Goal: Transaction & Acquisition: Purchase product/service

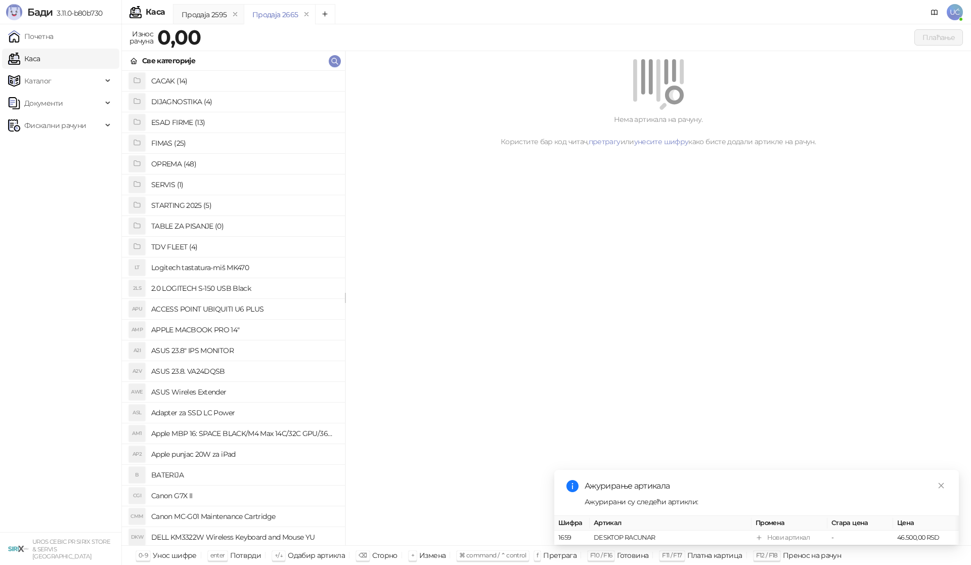
click at [202, 170] on h4 "OPREMA (48)" at bounding box center [244, 164] width 186 height 16
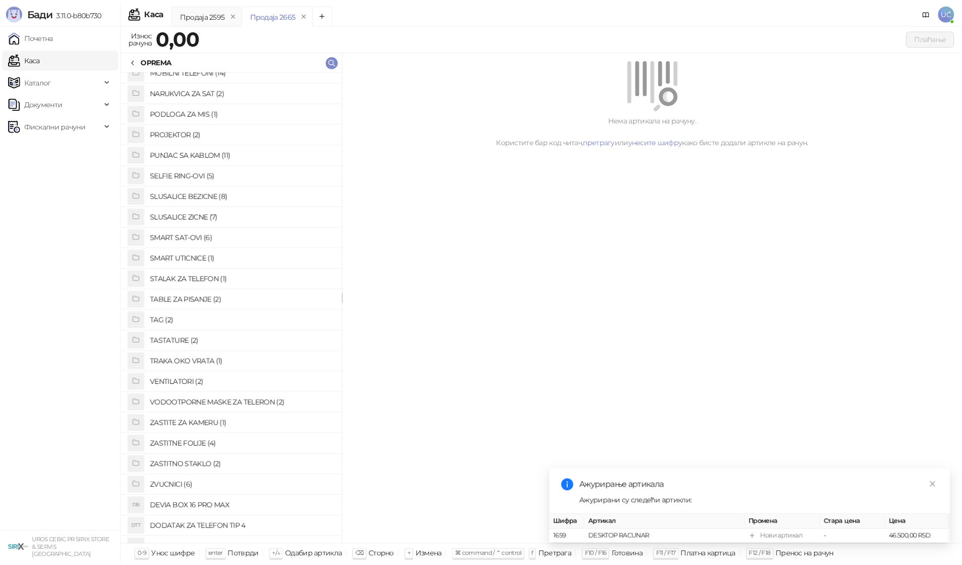
scroll to position [521, 0]
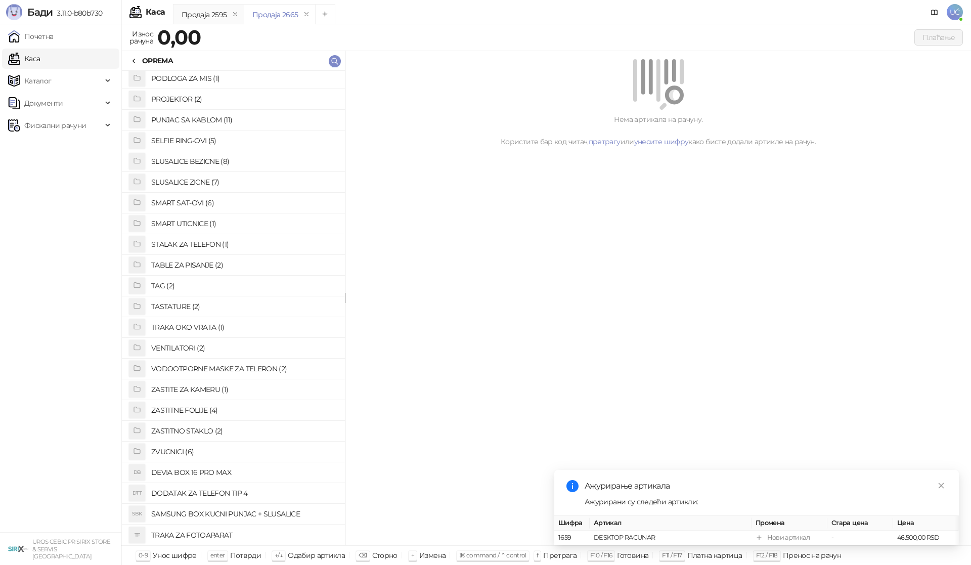
click at [182, 432] on h4 "ZASTITNO STAKLO (2)" at bounding box center [244, 431] width 186 height 16
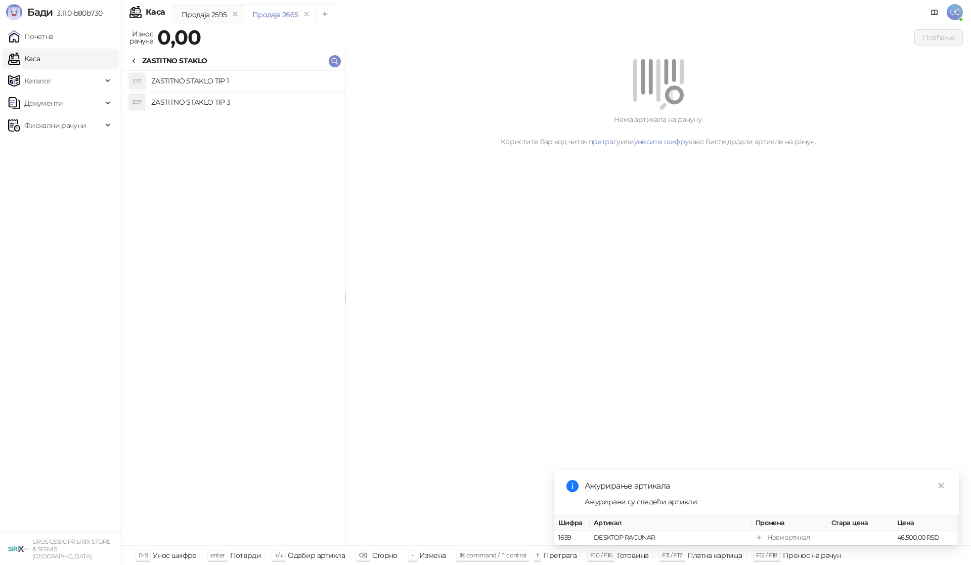
click at [251, 83] on h4 "ZASTITNO STAKLO TIP 1" at bounding box center [244, 81] width 186 height 16
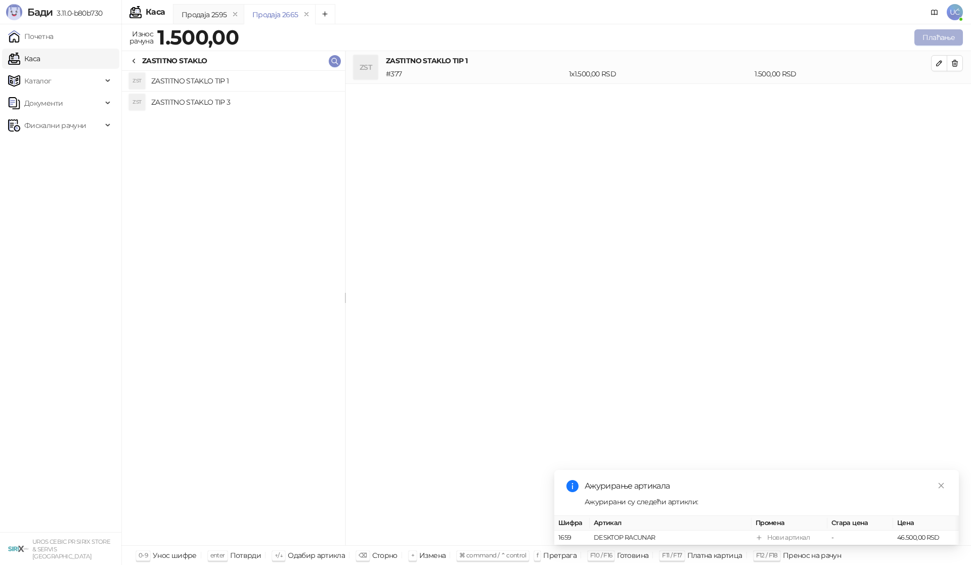
click at [917, 37] on button "Плаћање" at bounding box center [938, 37] width 49 height 16
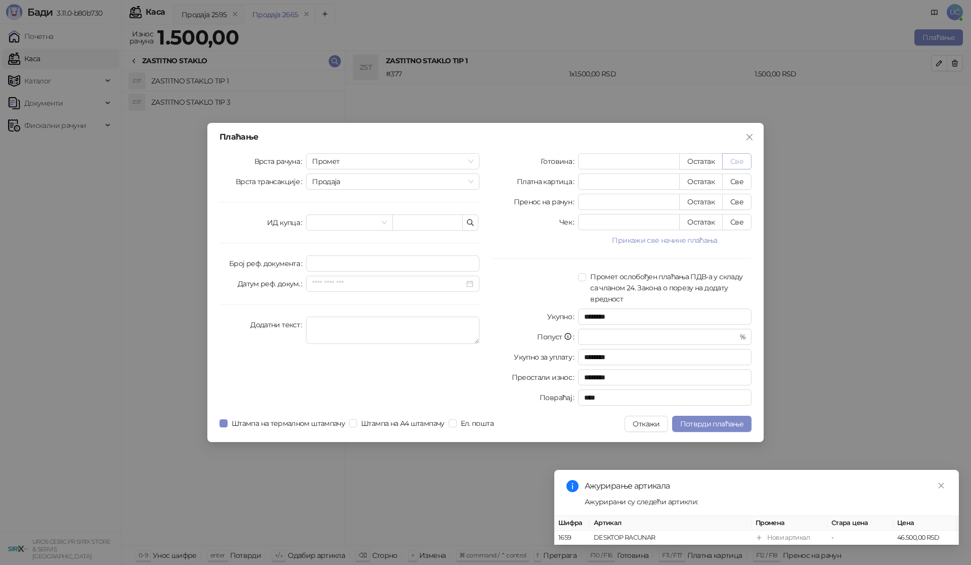
click at [739, 159] on button "Све" at bounding box center [736, 161] width 29 height 16
type input "****"
click at [696, 423] on span "Потврди плаћање" at bounding box center [711, 423] width 63 height 9
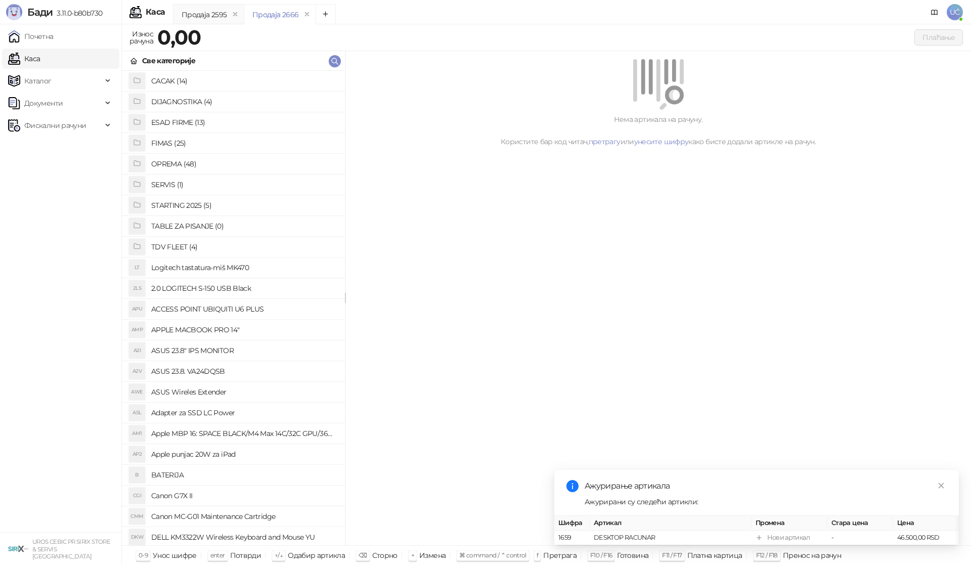
click at [211, 163] on h4 "OPREMA (48)" at bounding box center [244, 164] width 186 height 16
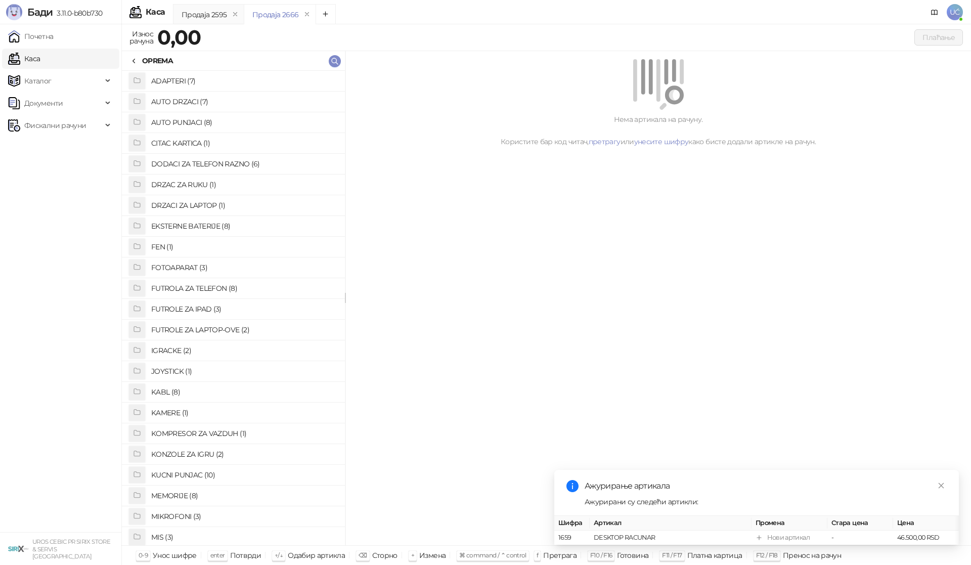
click at [183, 499] on h4 "MEMORIJE (8)" at bounding box center [244, 496] width 186 height 16
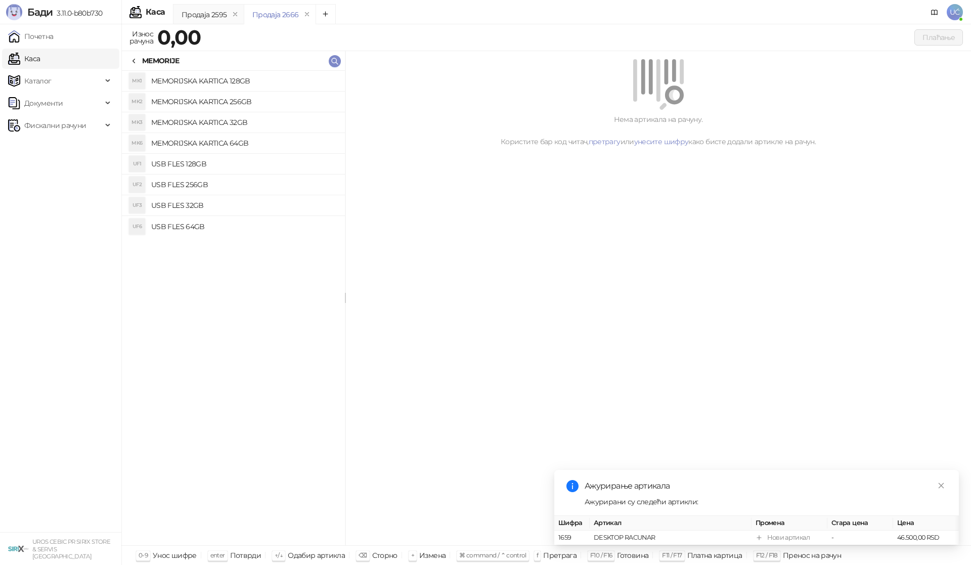
click at [200, 227] on h4 "USB FLES 64GB" at bounding box center [244, 226] width 186 height 16
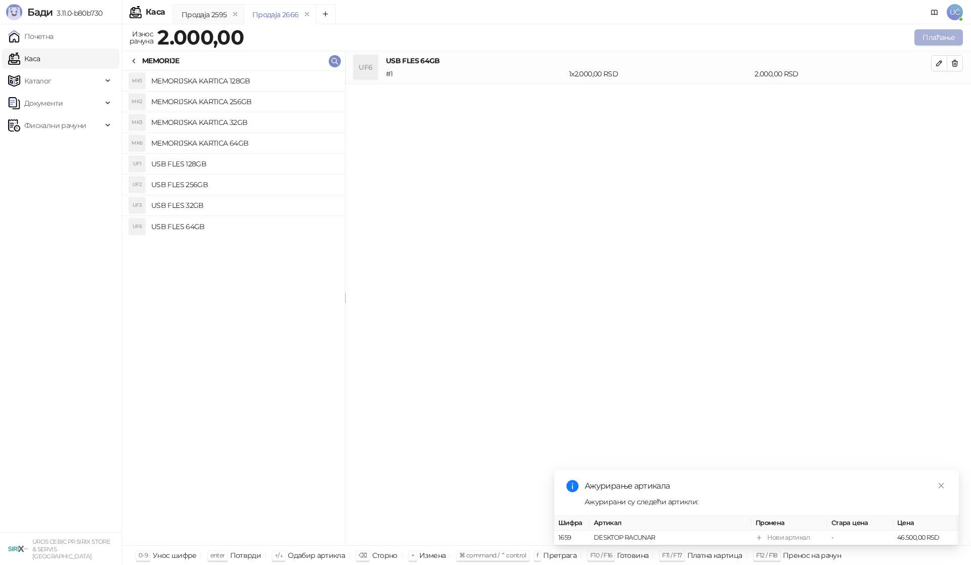
click at [941, 35] on button "Плаћање" at bounding box center [938, 37] width 49 height 16
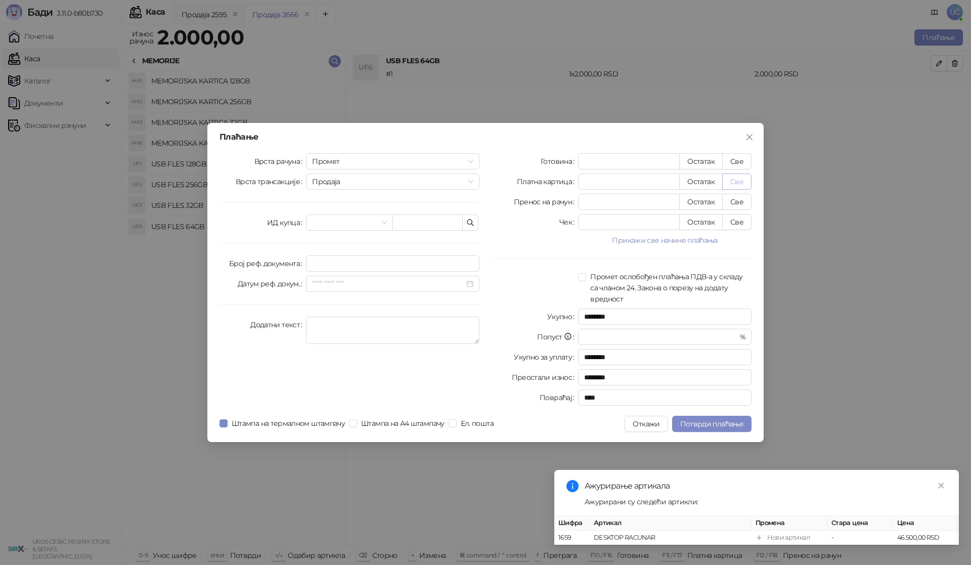
click at [737, 182] on button "Све" at bounding box center [736, 181] width 29 height 16
type input "****"
click at [694, 423] on span "Потврди плаћање" at bounding box center [711, 423] width 63 height 9
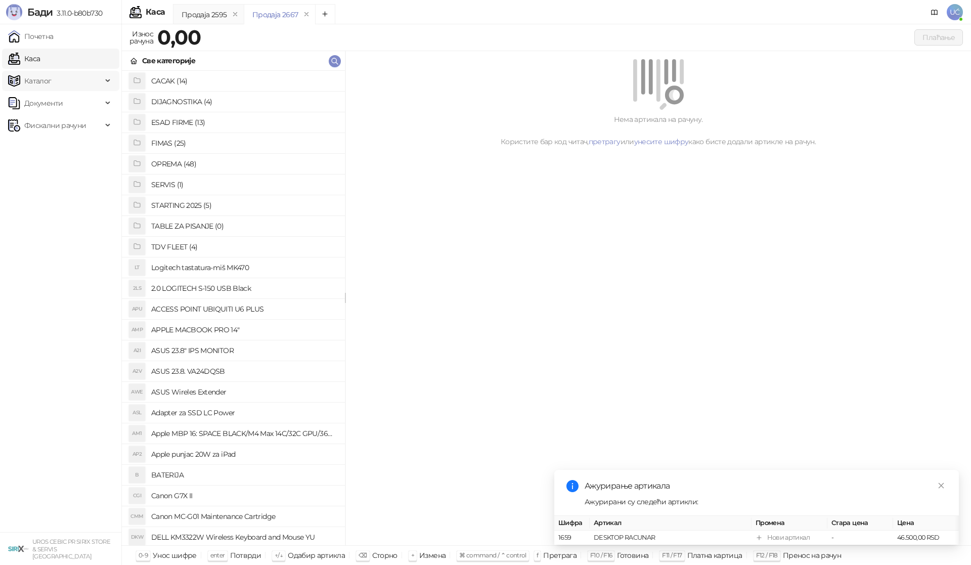
drag, startPoint x: 50, startPoint y: 39, endPoint x: 26, endPoint y: 83, distance: 50.5
click at [50, 38] on link "Почетна" at bounding box center [31, 36] width 46 height 20
